Goal: Book appointment/travel/reservation

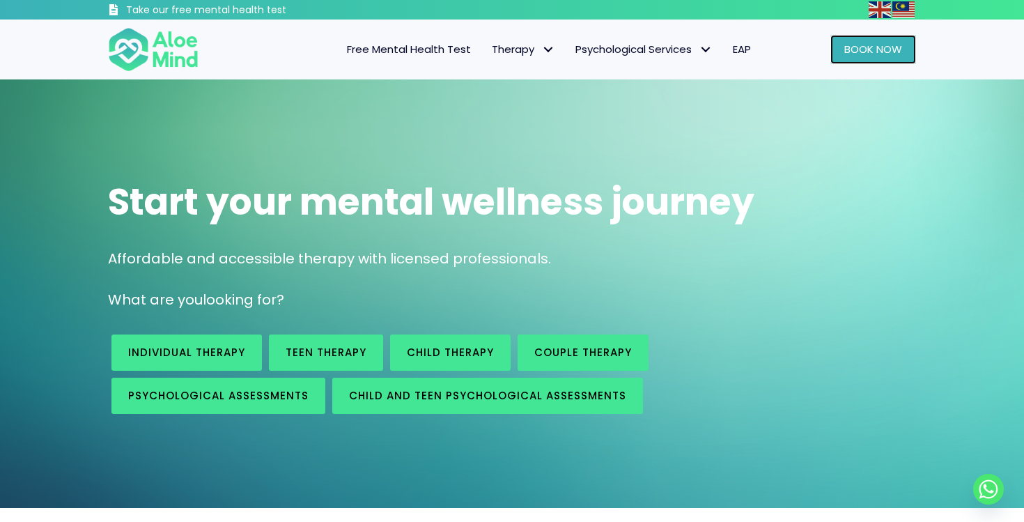
click at [863, 62] on link "Book Now" at bounding box center [873, 49] width 86 height 29
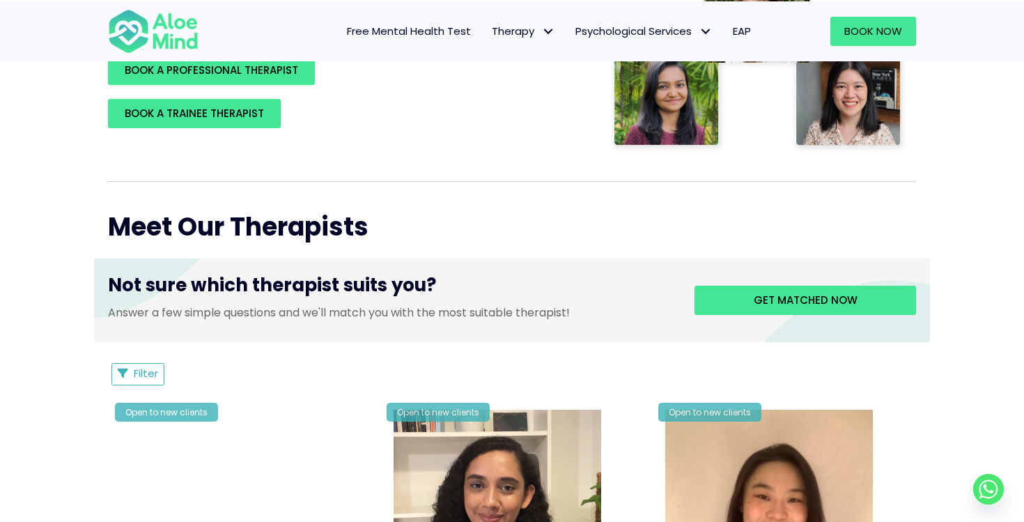
scroll to position [390, 0]
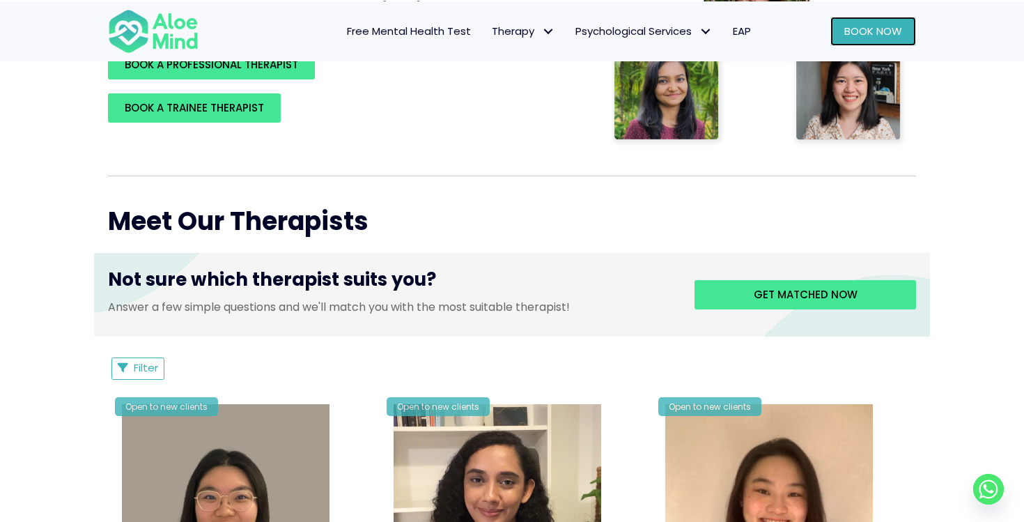
click at [878, 24] on span "Book Now" at bounding box center [873, 31] width 58 height 15
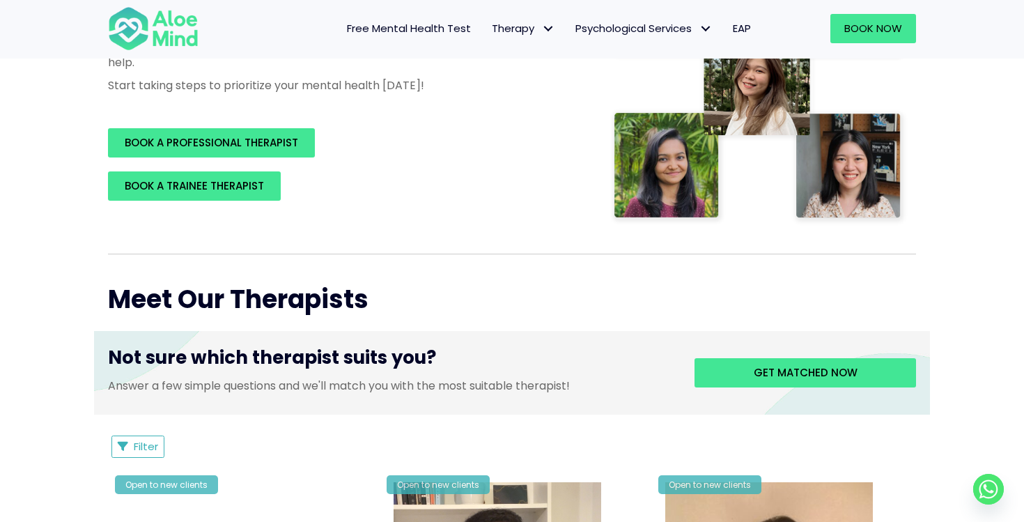
scroll to position [311, 0]
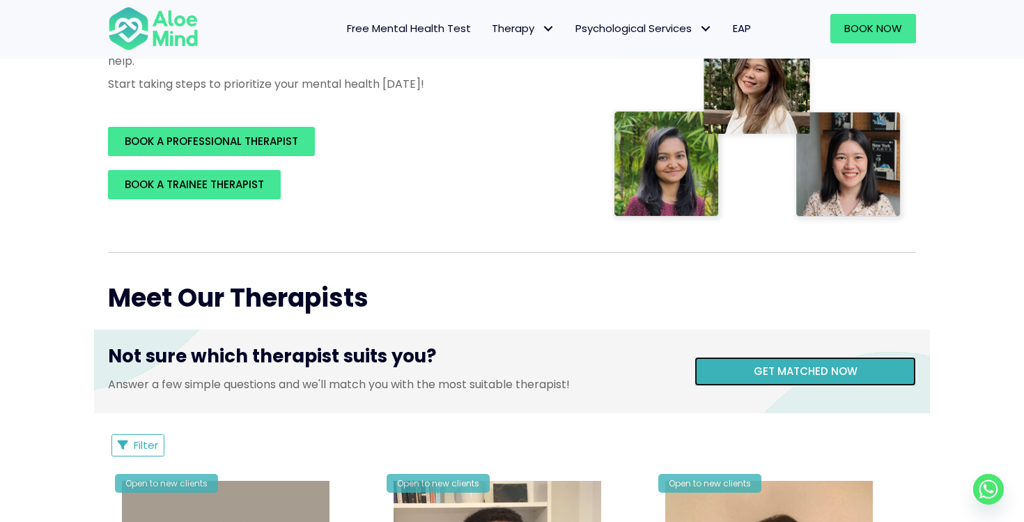
click at [820, 377] on span "Get matched now" at bounding box center [806, 371] width 104 height 15
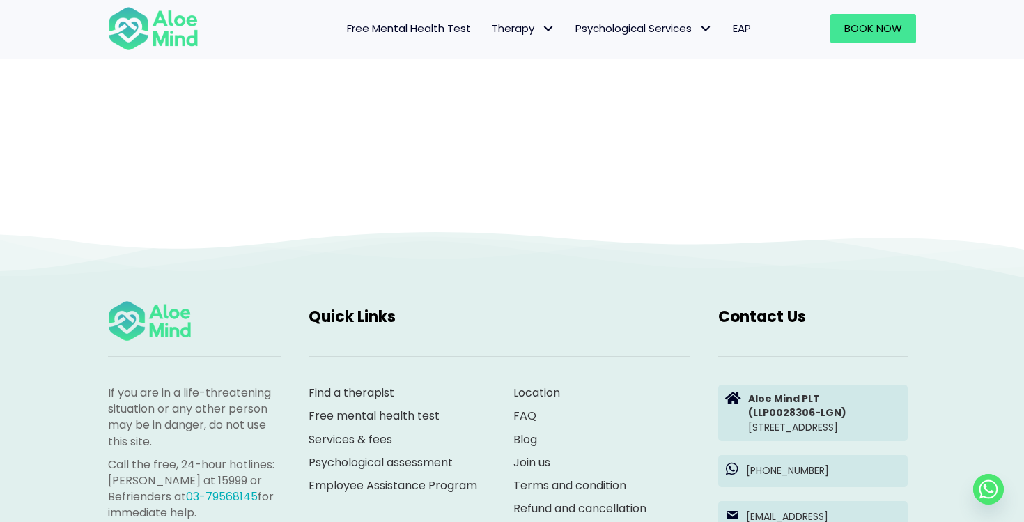
scroll to position [144, 0]
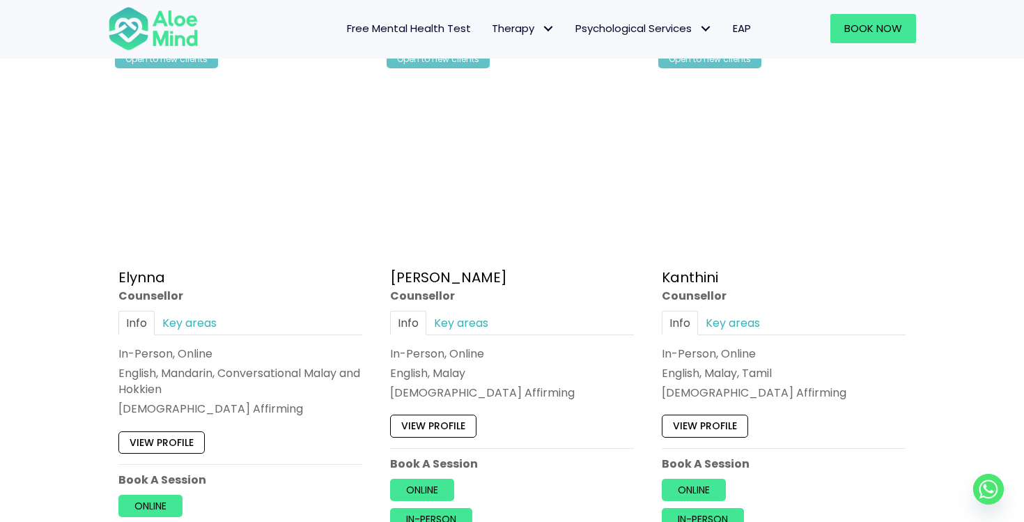
scroll to position [761, 0]
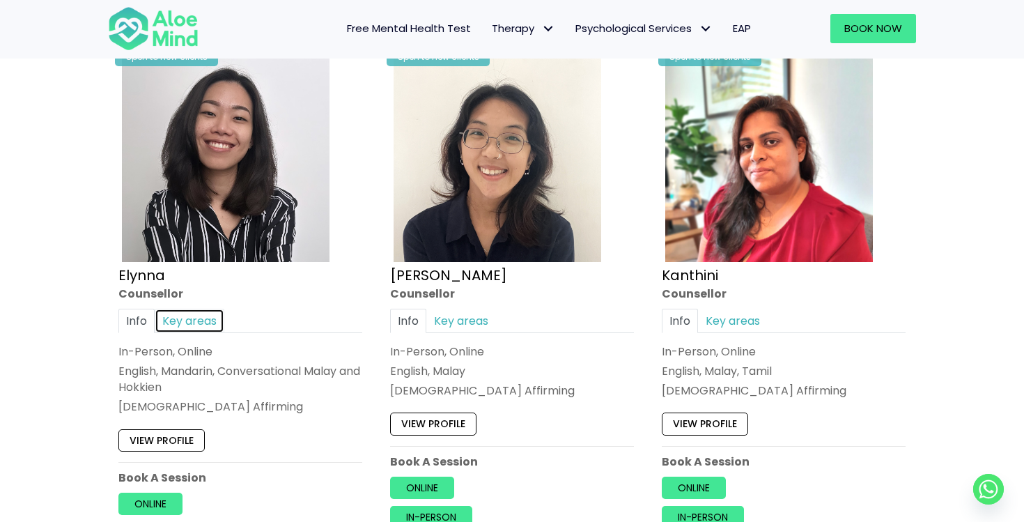
click at [182, 316] on link "Key areas" at bounding box center [190, 321] width 70 height 24
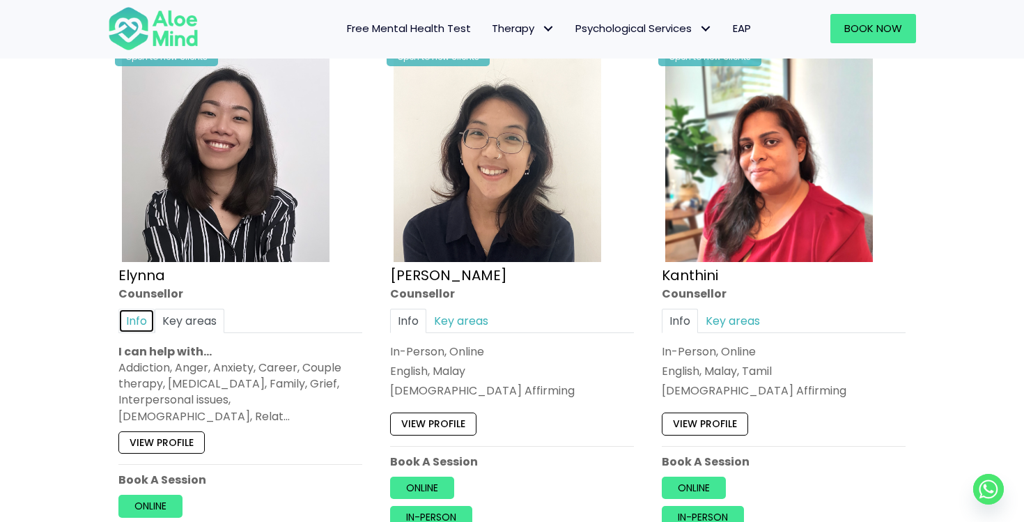
click at [139, 320] on link "Info" at bounding box center [136, 321] width 36 height 24
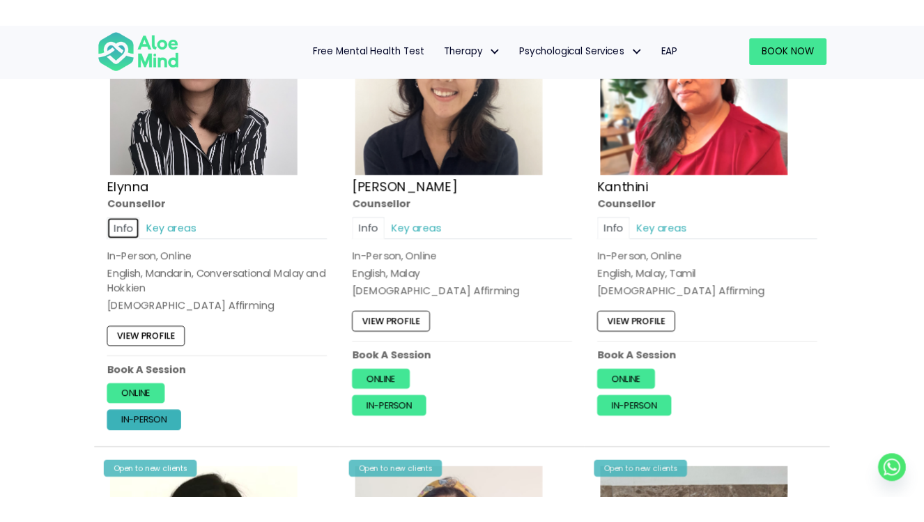
scroll to position [868, 0]
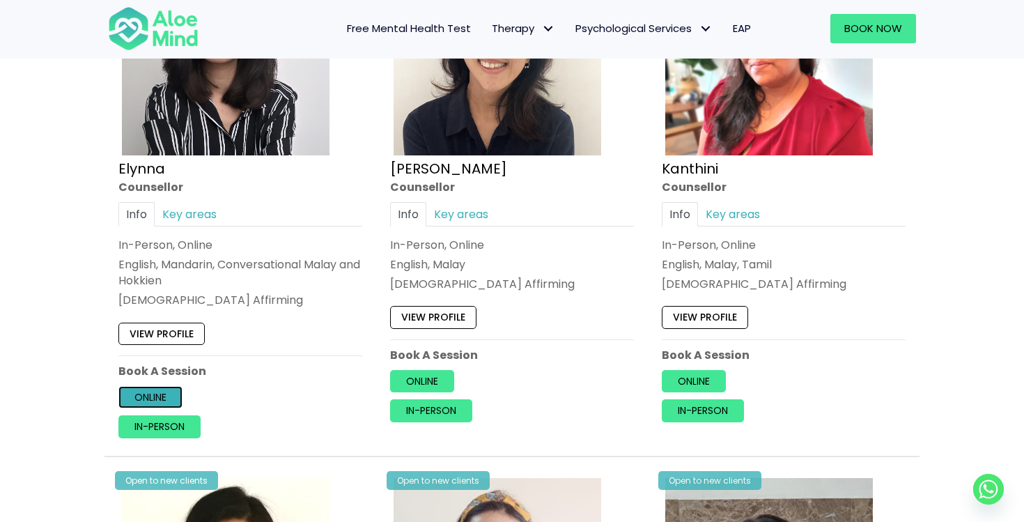
click at [166, 397] on link "Online" at bounding box center [150, 397] width 64 height 22
